Goal: Task Accomplishment & Management: Manage account settings

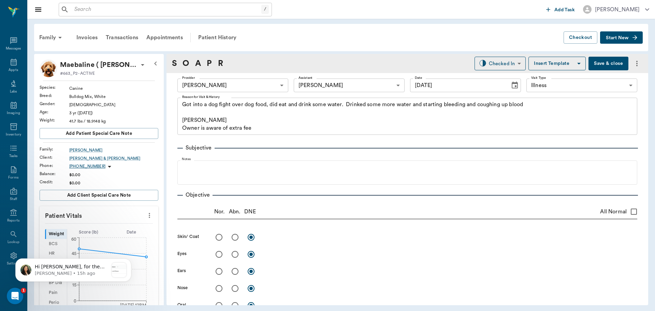
scroll to position [239, 0]
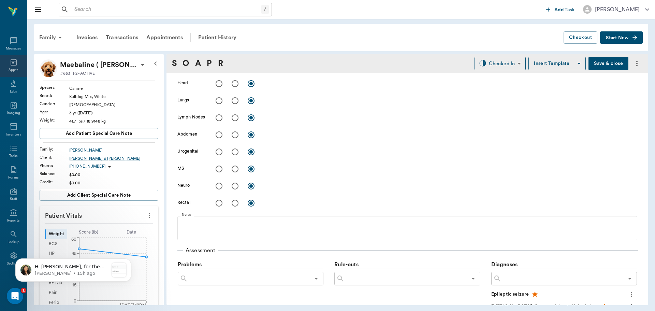
click at [11, 61] on icon at bounding box center [14, 62] width 6 height 7
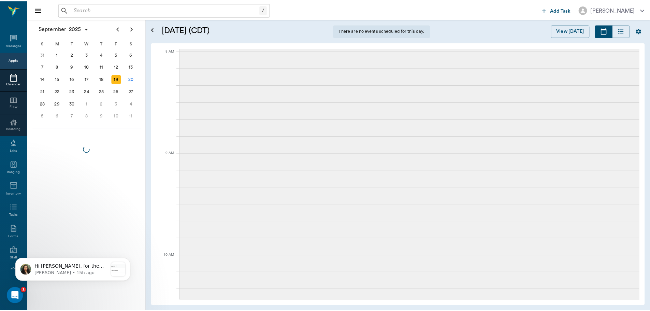
scroll to position [1, 0]
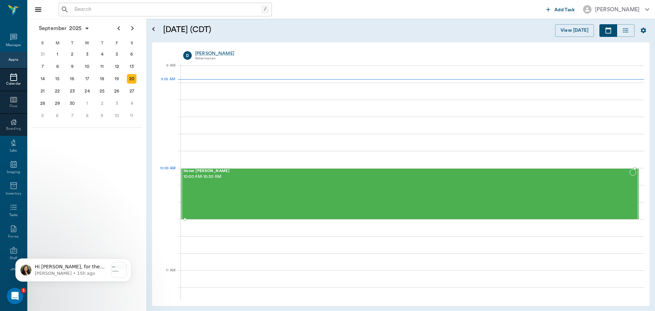
click at [209, 183] on div "Horse [PERSON_NAME] 10:00 AM - 10:30 AM" at bounding box center [407, 194] width 446 height 50
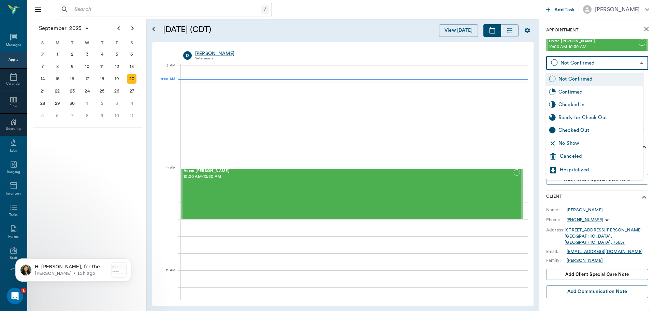
click at [628, 64] on body "/ ​ Add Task [PERSON_NAME] Nectar Messages Appts Calendar Flow Boarding Labs Im…" at bounding box center [327, 155] width 655 height 311
click at [580, 103] on div "Checked In" at bounding box center [600, 105] width 82 height 8
type input "CHECKED_IN"
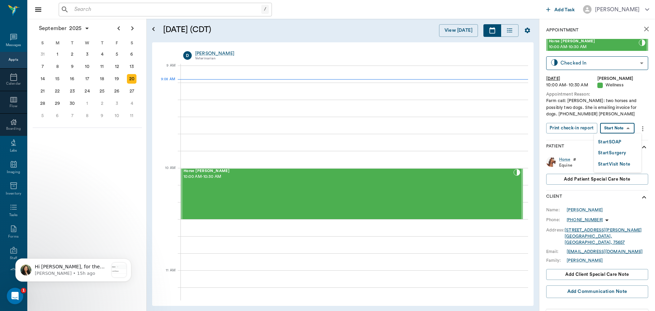
click at [625, 127] on body "/ ​ Add Task [PERSON_NAME] Nectar Messages Appts Calendar Flow Boarding Labs Im…" at bounding box center [327, 155] width 655 height 311
click at [578, 127] on div at bounding box center [327, 155] width 655 height 311
click at [578, 127] on button "Print check-in report" at bounding box center [571, 128] width 51 height 11
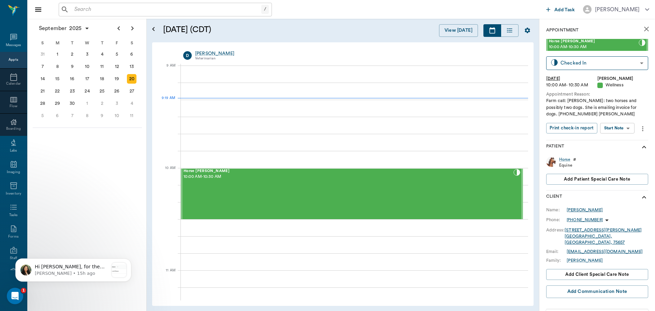
click at [581, 207] on div "[PERSON_NAME]" at bounding box center [585, 210] width 36 height 6
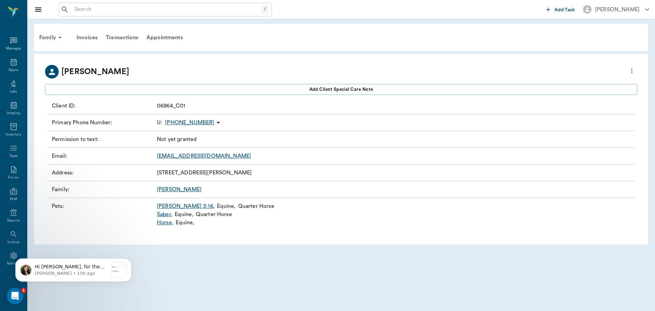
click at [167, 206] on link "[PERSON_NAME][DEMOGRAPHIC_DATA]:16 ," at bounding box center [186, 206] width 58 height 8
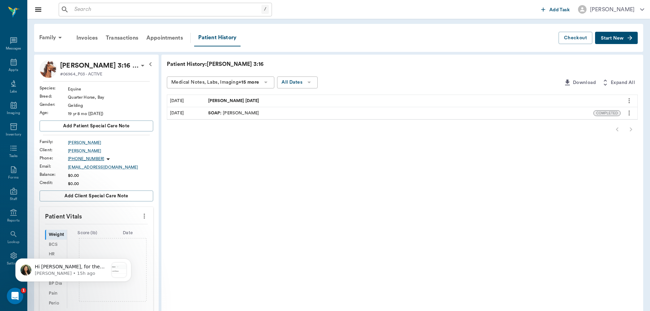
click at [245, 100] on span "[PERSON_NAME] [DATE]" at bounding box center [234, 101] width 53 height 6
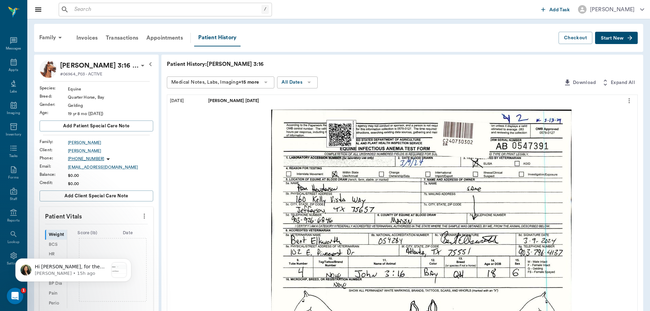
click at [629, 102] on icon "more" at bounding box center [629, 100] width 1 height 5
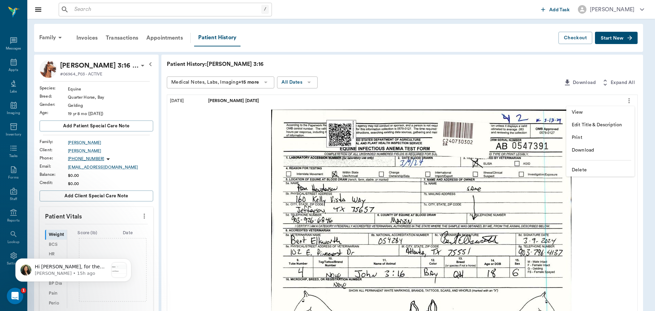
click at [582, 135] on span "Print" at bounding box center [600, 137] width 57 height 7
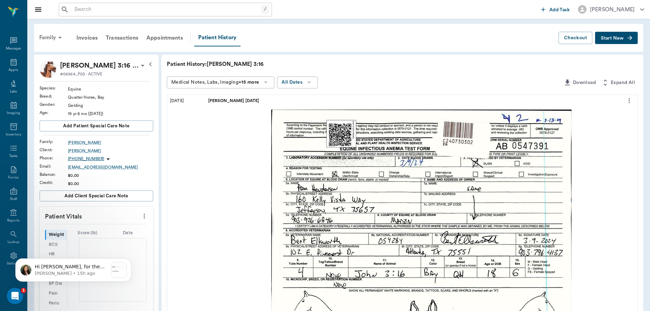
click at [54, 40] on div "Family" at bounding box center [51, 37] width 33 height 16
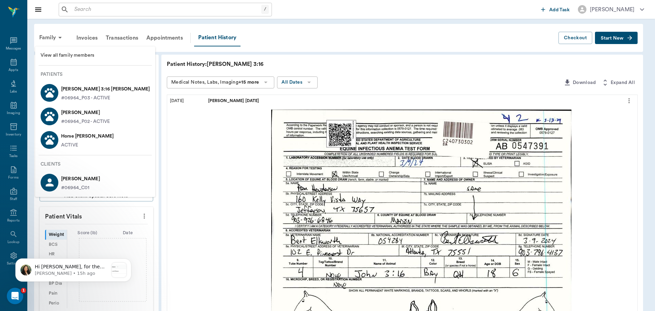
click at [73, 116] on p "[PERSON_NAME]" at bounding box center [85, 112] width 49 height 11
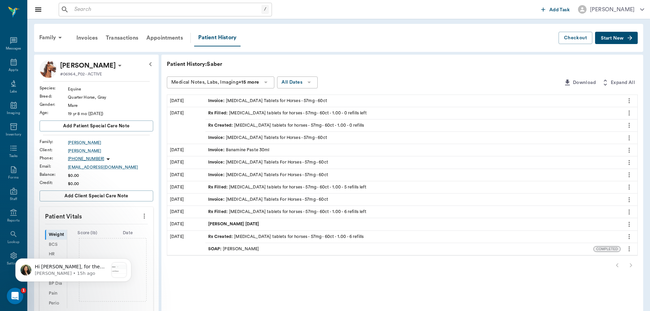
click at [607, 38] on span "Start New" at bounding box center [612, 38] width 23 height 0
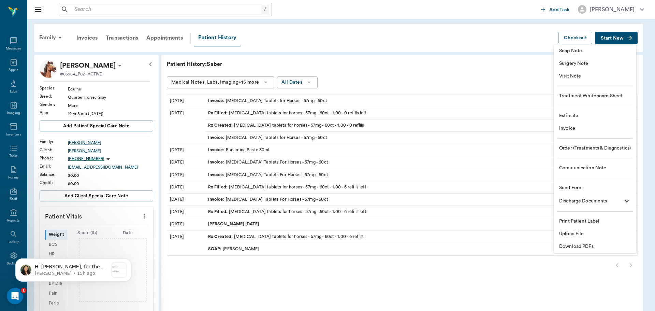
click at [593, 220] on span "Print Patient Label" at bounding box center [595, 221] width 72 height 7
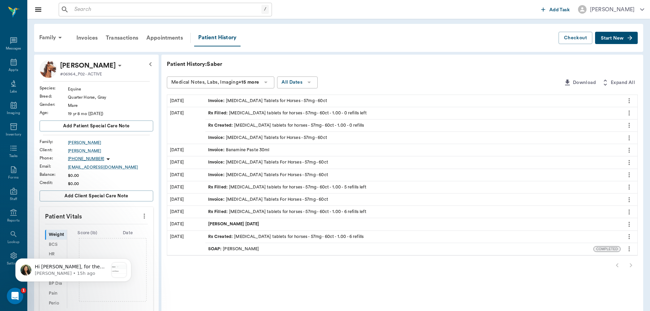
click at [619, 31] on div "Family Invoices Transactions Appointments Patient History Checkout Start New" at bounding box center [338, 38] width 609 height 28
click at [621, 38] on span "Start New" at bounding box center [612, 38] width 23 height 0
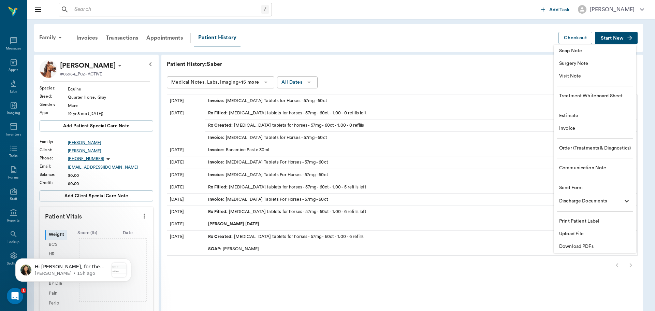
click at [578, 52] on span "Soap Note" at bounding box center [595, 50] width 72 height 7
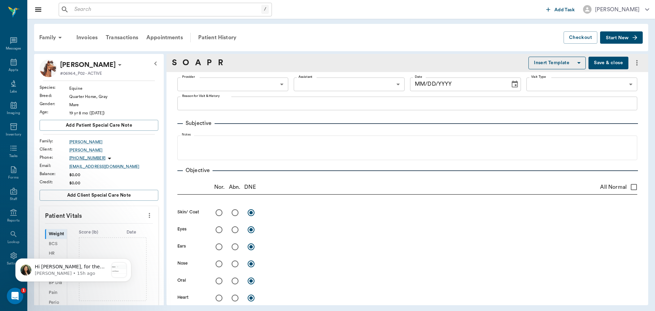
type input "[DATE]"
click at [633, 65] on icon "more" at bounding box center [637, 63] width 8 height 8
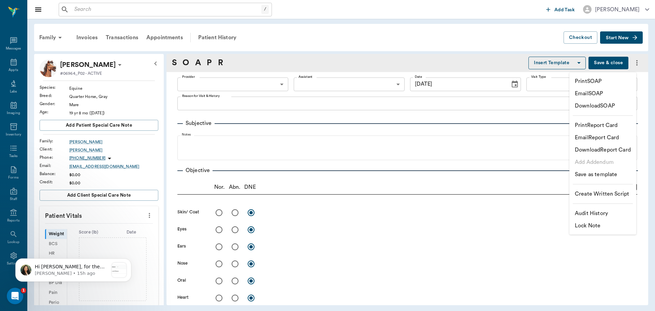
click at [598, 80] on p "Print SOAP" at bounding box center [588, 81] width 27 height 8
